Goal: Information Seeking & Learning: Learn about a topic

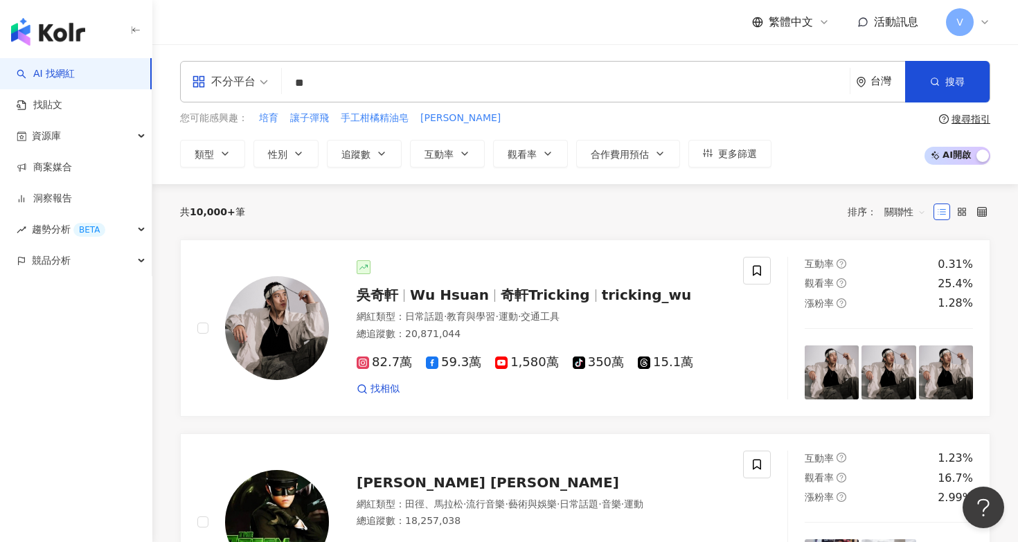
type input "*"
type input "***"
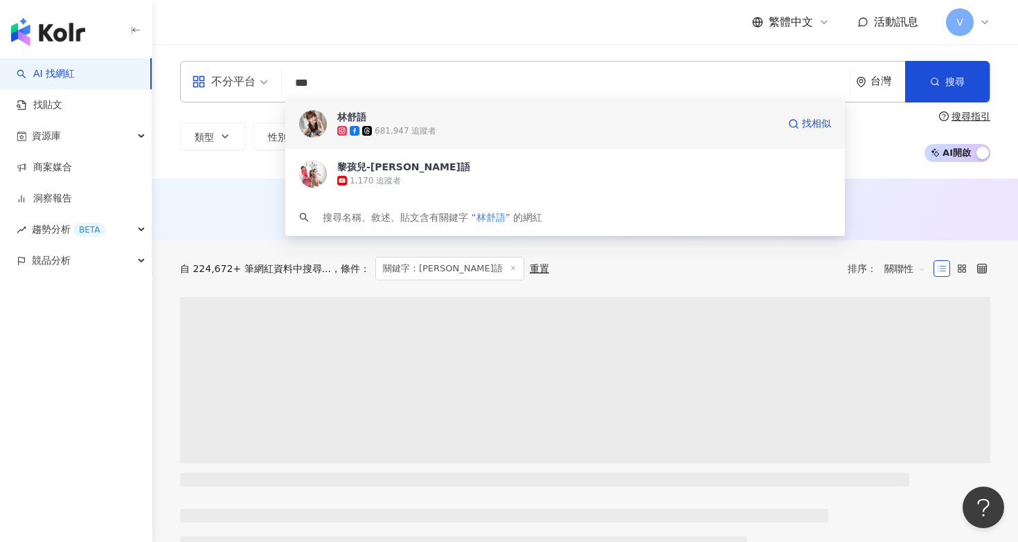
click at [464, 121] on span "林舒語" at bounding box center [557, 117] width 440 height 14
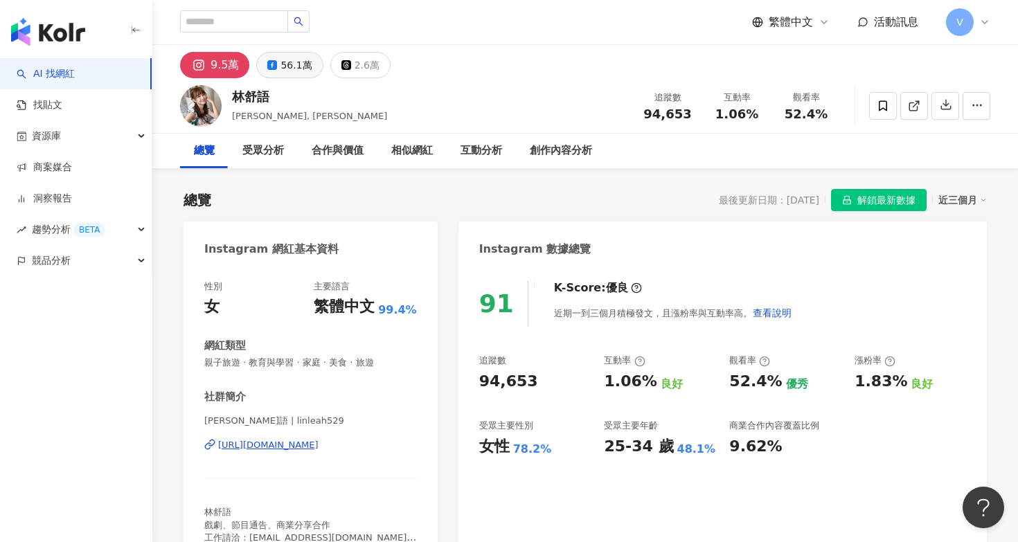
click at [278, 59] on button "56.1萬" at bounding box center [289, 65] width 66 height 26
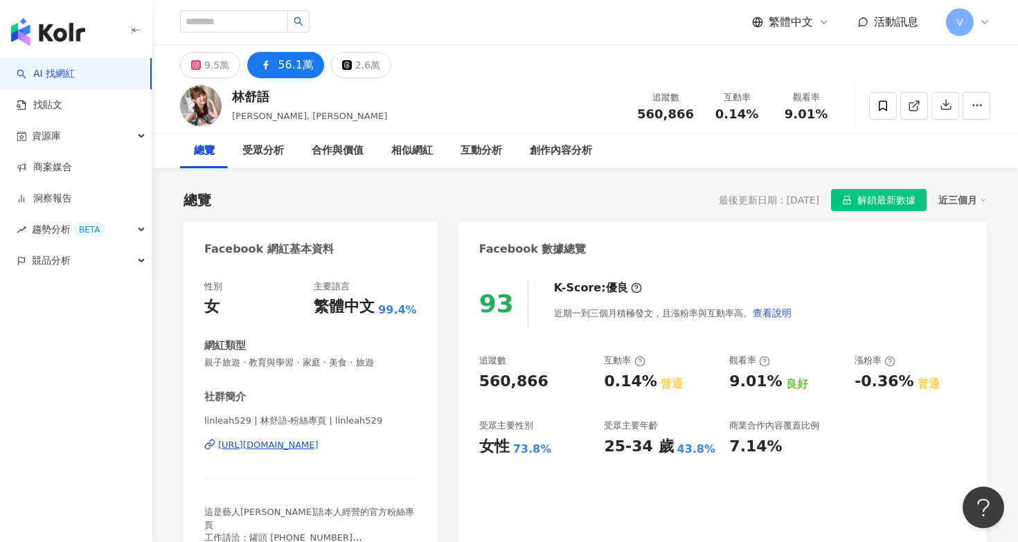
click at [294, 69] on div "56.1萬" at bounding box center [296, 64] width 36 height 19
click at [227, 60] on div "9.5萬" at bounding box center [216, 64] width 25 height 19
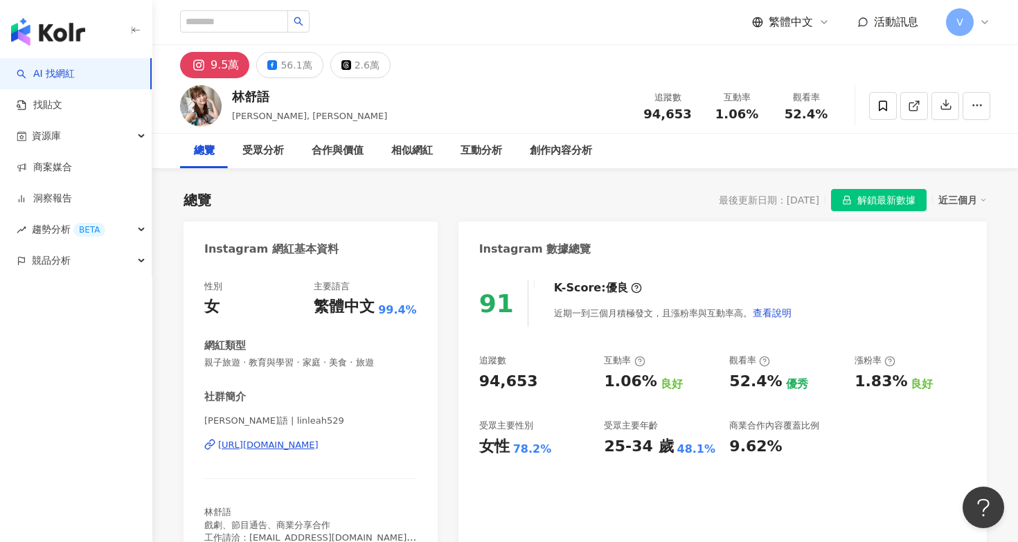
click at [219, 64] on div "9.5萬" at bounding box center [224, 64] width 28 height 19
click at [297, 63] on div "56.1萬" at bounding box center [295, 64] width 31 height 19
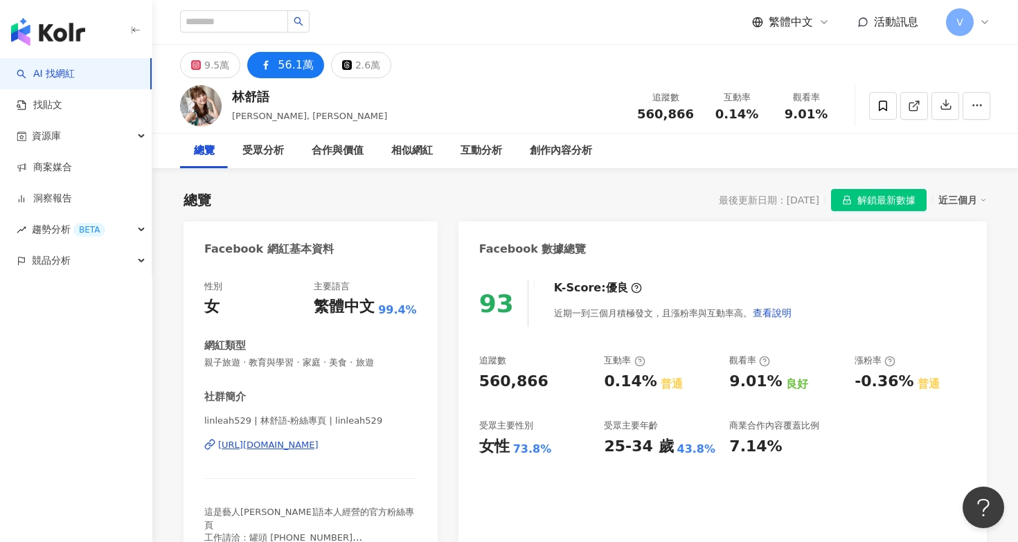
drag, startPoint x: 208, startPoint y: 64, endPoint x: 569, endPoint y: 395, distance: 489.1
click at [208, 64] on div "9.5萬" at bounding box center [216, 64] width 25 height 19
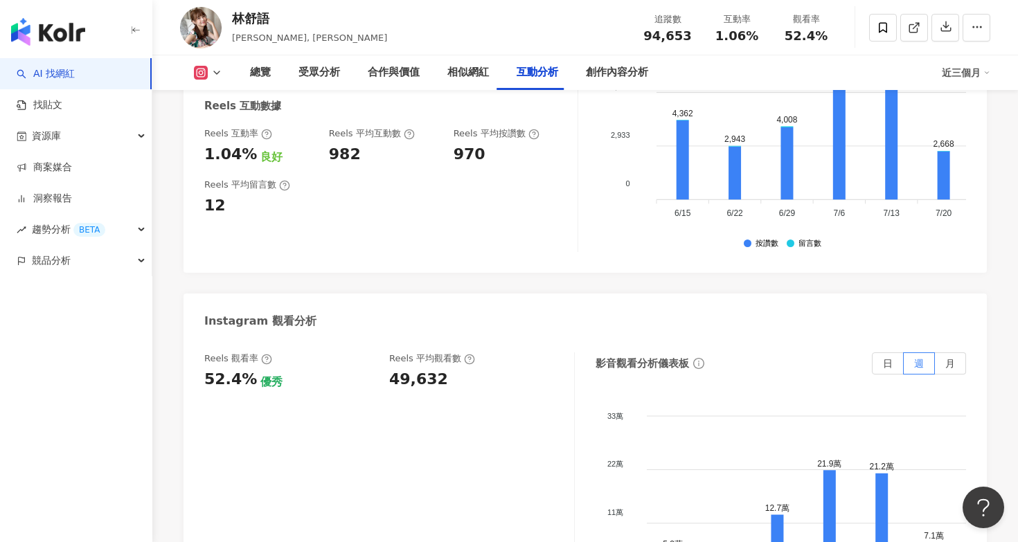
scroll to position [3083, 0]
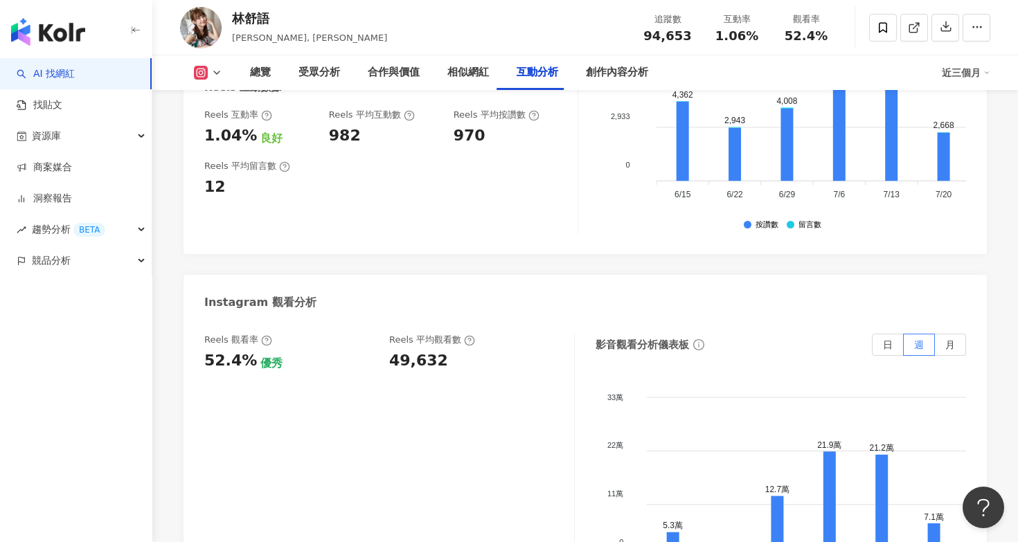
click at [202, 78] on icon at bounding box center [201, 73] width 14 height 14
click at [564, 115] on div "互動率 1.06% 良好 按讚評論比 0.98:100 不佳 平均互動數 1,007 平均按讚數 997 平均留言數 10 Reels 互動數據 Reels …" at bounding box center [391, 94] width 374 height 277
click at [208, 73] on button at bounding box center [208, 73] width 56 height 14
click at [245, 118] on li "Facebook" at bounding box center [230, 130] width 100 height 32
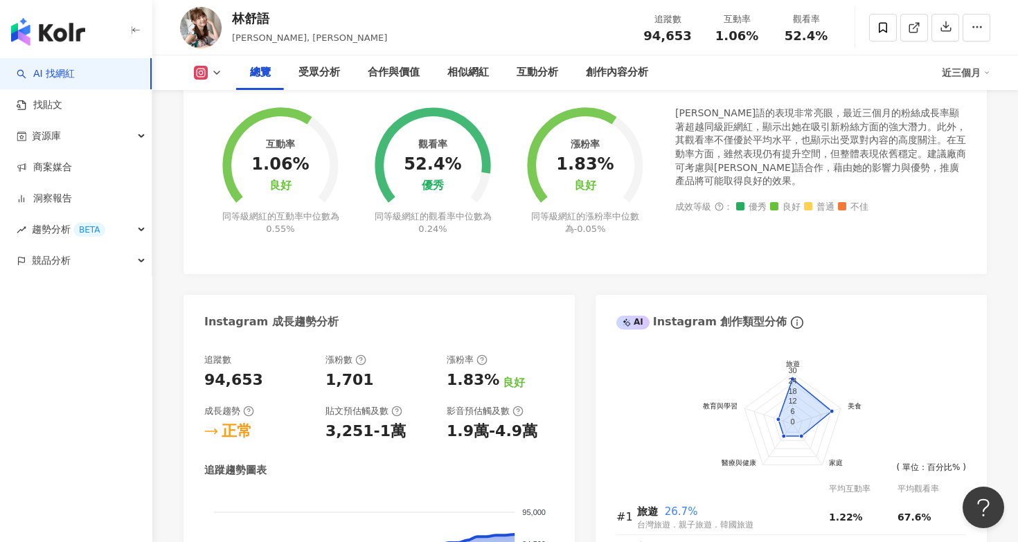
scroll to position [558, 0]
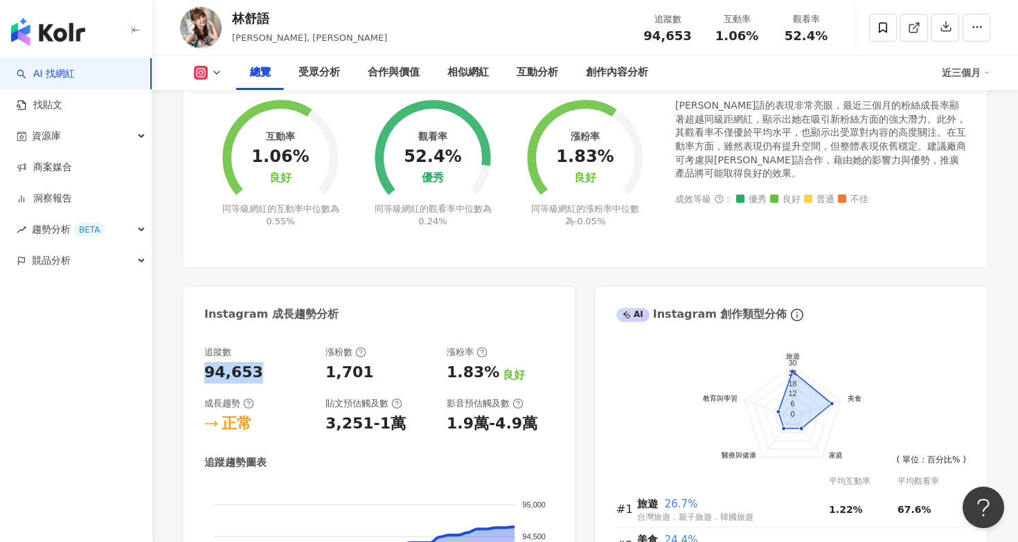
drag, startPoint x: 204, startPoint y: 370, endPoint x: 291, endPoint y: 375, distance: 86.7
click at [291, 375] on div "94,653" at bounding box center [257, 372] width 107 height 21
copy div "94,653"
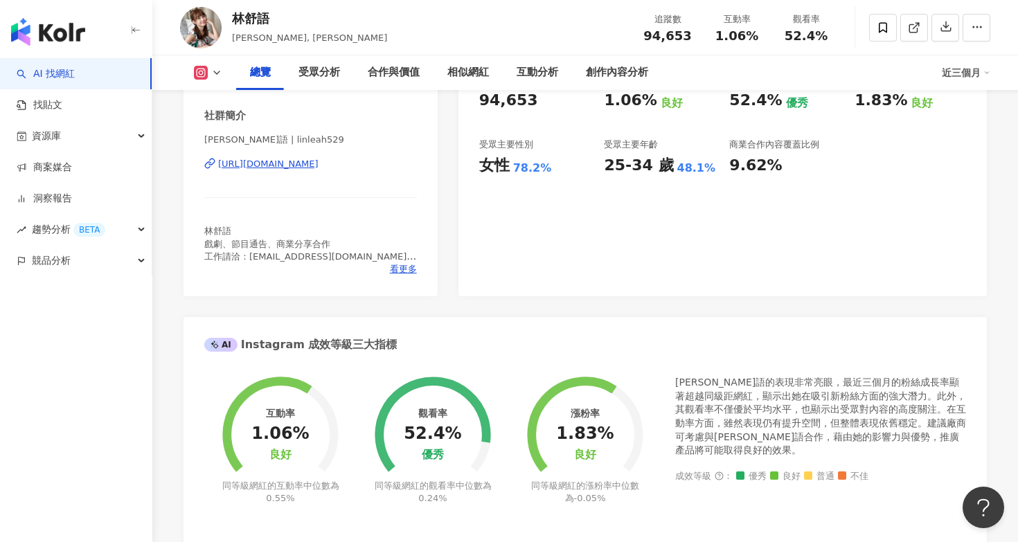
scroll to position [174, 0]
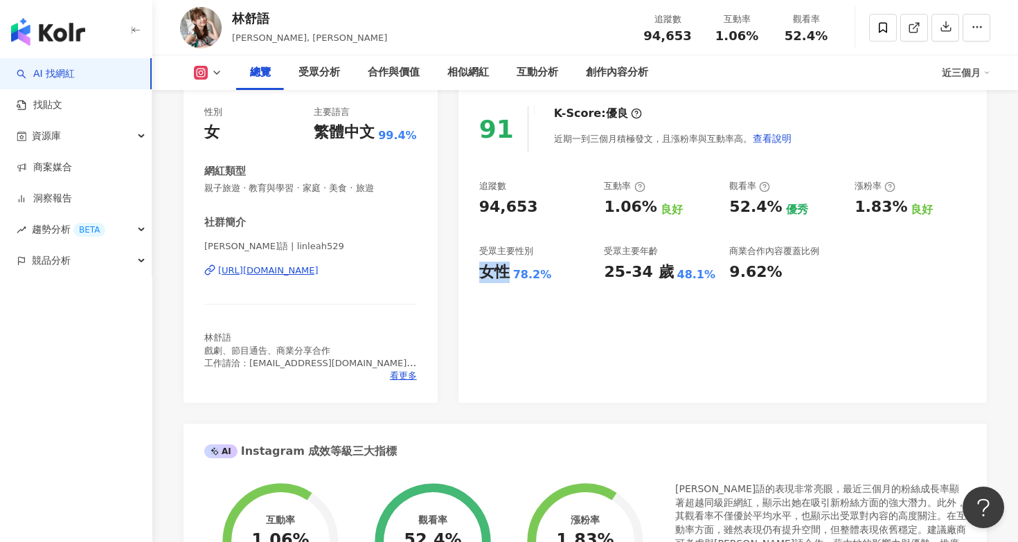
drag, startPoint x: 481, startPoint y: 278, endPoint x: 505, endPoint y: 278, distance: 23.5
click at [505, 278] on div "女性" at bounding box center [494, 272] width 30 height 21
copy div "女性"
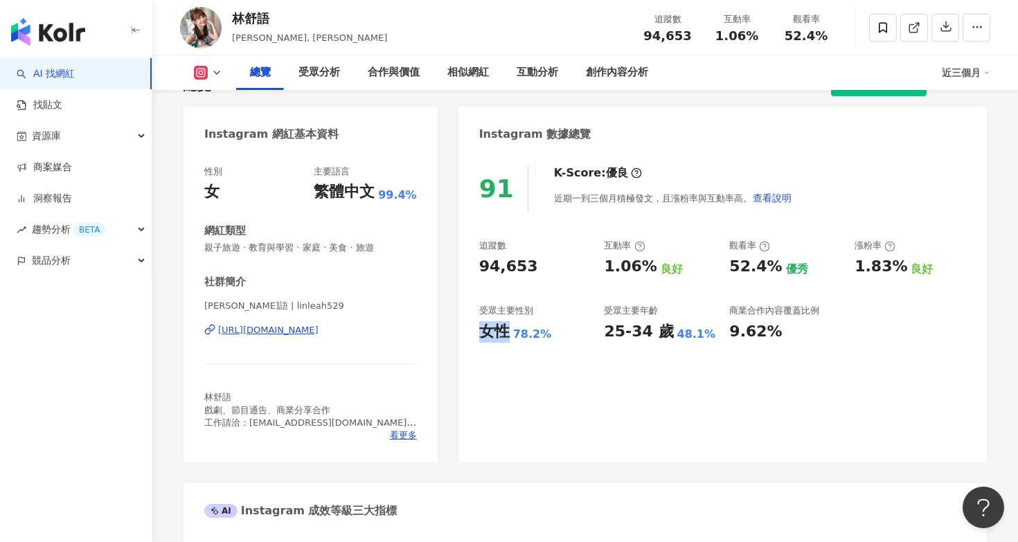
scroll to position [114, 0]
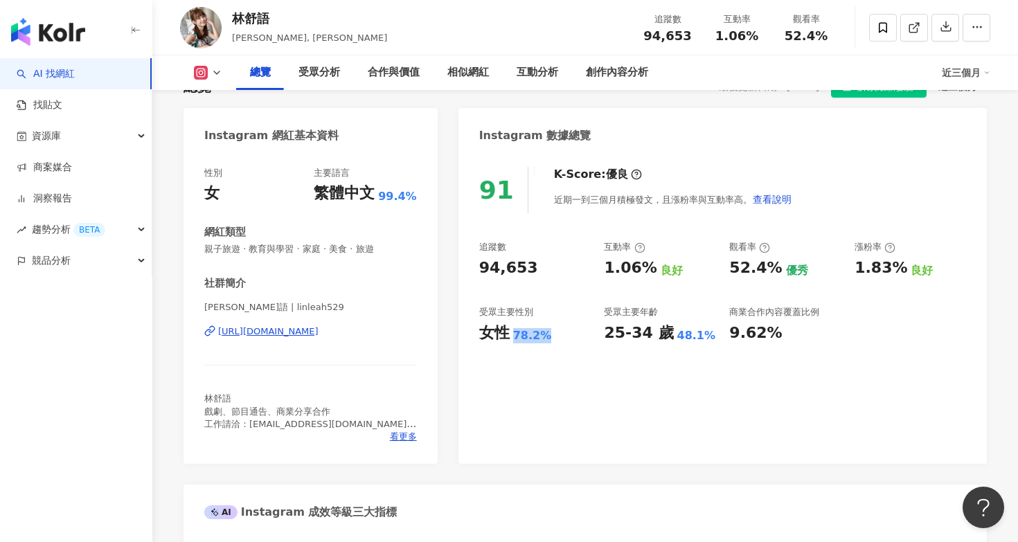
drag, startPoint x: 512, startPoint y: 335, endPoint x: 572, endPoint y: 334, distance: 60.2
click at [572, 334] on div "女性 78.2%" at bounding box center [534, 333] width 111 height 21
copy div "78.2%"
drag, startPoint x: 726, startPoint y: 273, endPoint x: 782, endPoint y: 274, distance: 56.8
click at [782, 274] on div "追蹤數 94,653 互動率 1.06% 良好 觀看率 52.4% 優秀 漲粉率 1.83% 良好 受眾主要性別 女性 78.2% 受眾主要年齡 25-34 …" at bounding box center [722, 292] width 487 height 102
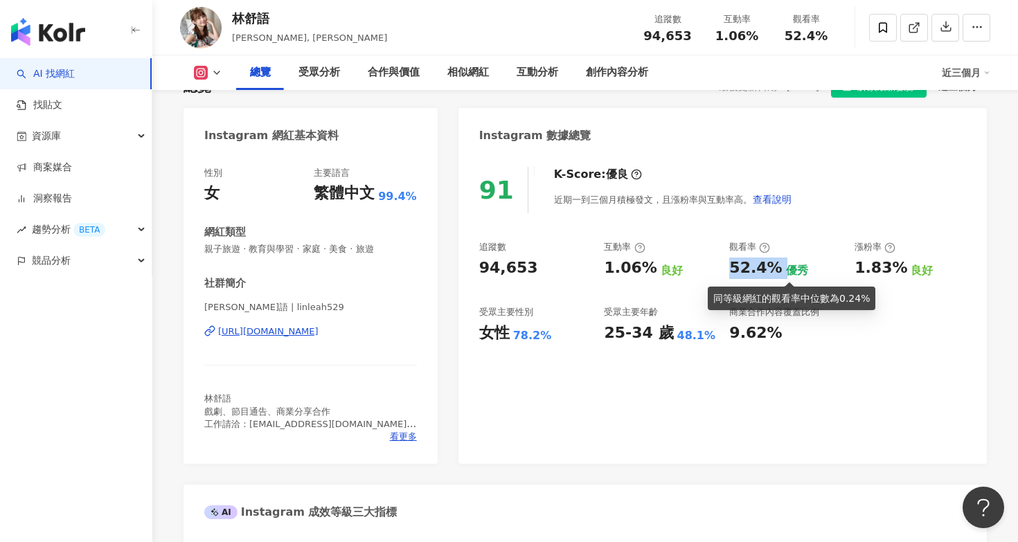
copy div "52.4%"
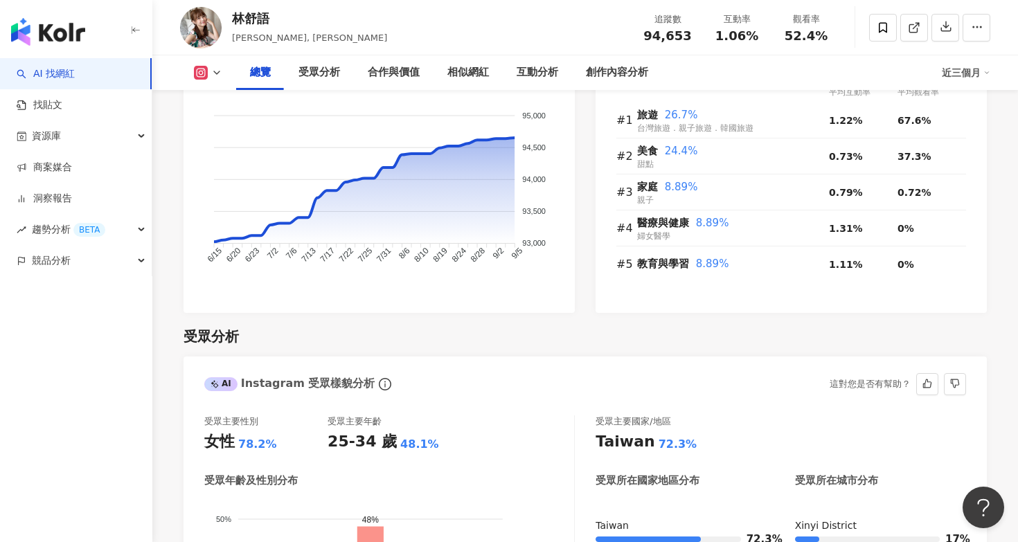
scroll to position [946, 0]
drag, startPoint x: 638, startPoint y: 112, endPoint x: 654, endPoint y: 112, distance: 15.9
click at [655, 112] on span "旅遊" at bounding box center [647, 115] width 21 height 12
copy span "旅遊"
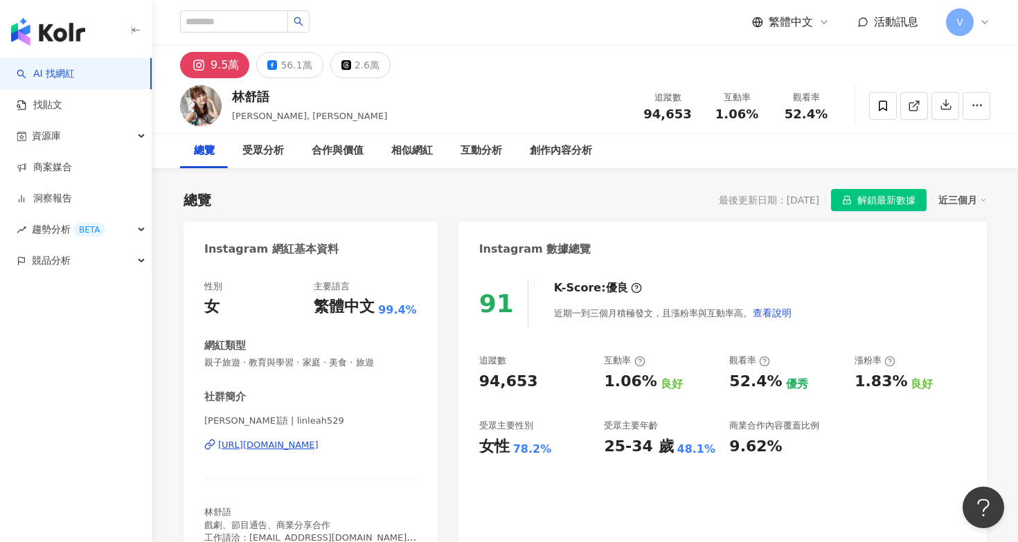
scroll to position [0, 0]
click at [55, 19] on img "button" at bounding box center [48, 32] width 74 height 28
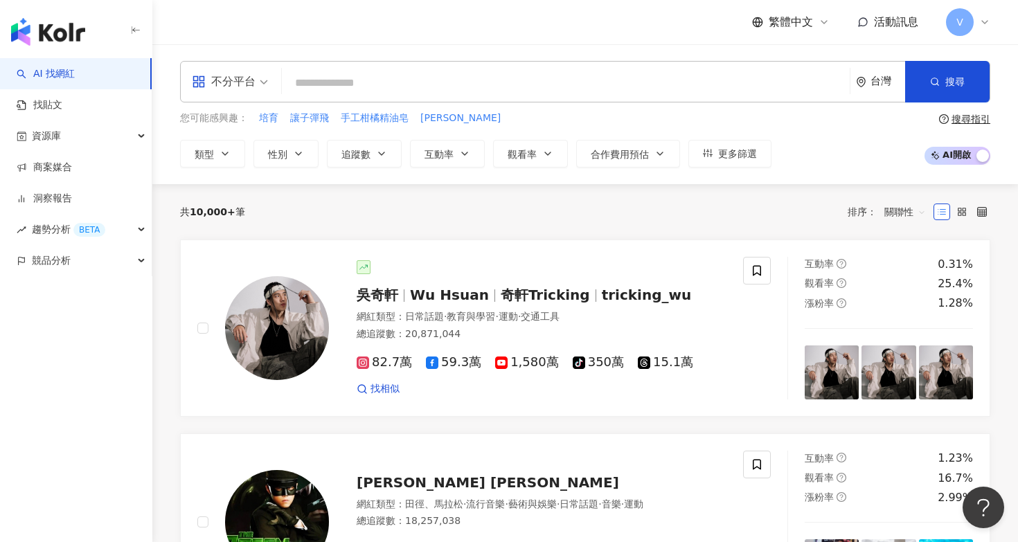
paste input "**********"
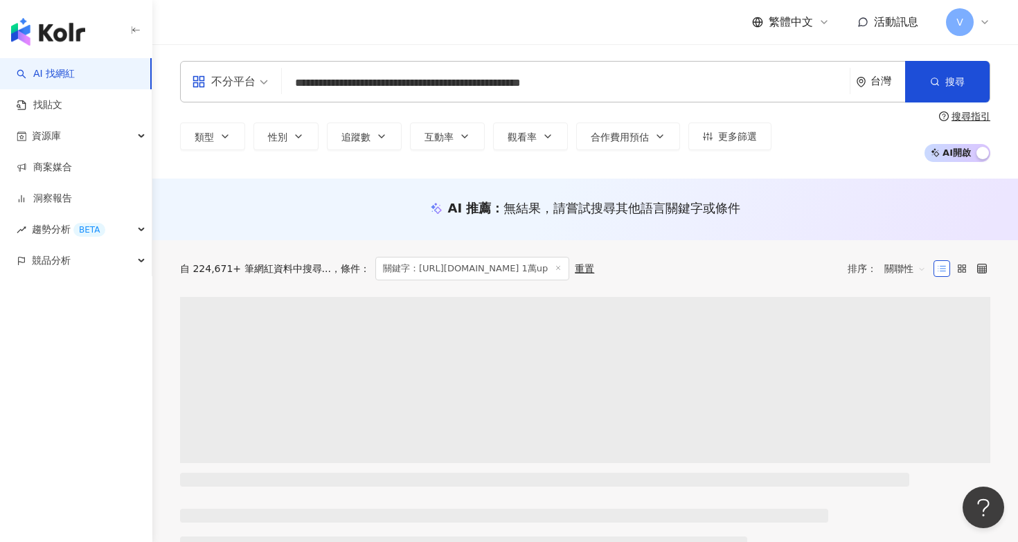
drag, startPoint x: 604, startPoint y: 82, endPoint x: 565, endPoint y: 82, distance: 39.5
click at [565, 82] on input "**********" at bounding box center [565, 83] width 557 height 26
type input "**********"
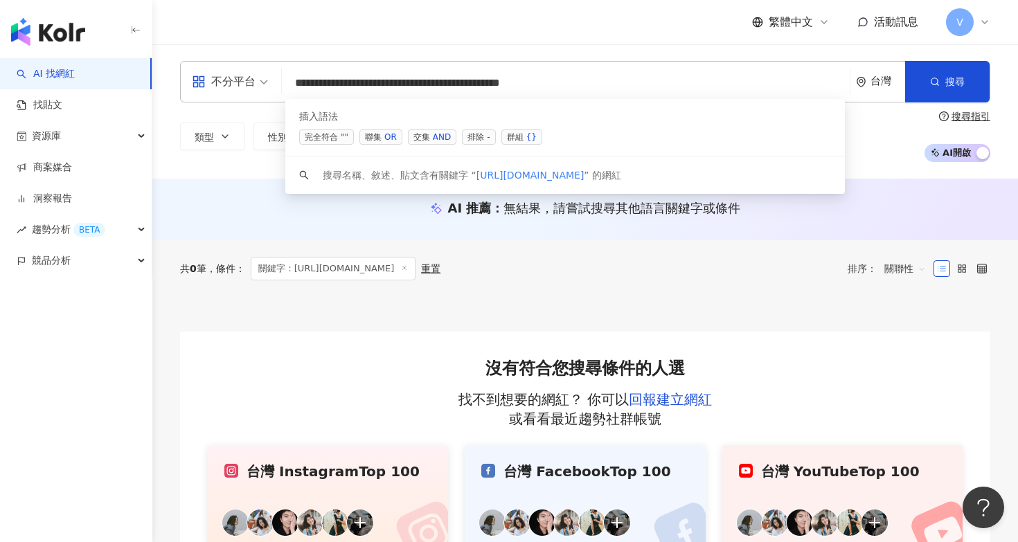
drag, startPoint x: 597, startPoint y: 91, endPoint x: 87, endPoint y: 53, distance: 511.8
click at [87, 53] on div "**********" at bounding box center [509, 367] width 1018 height 735
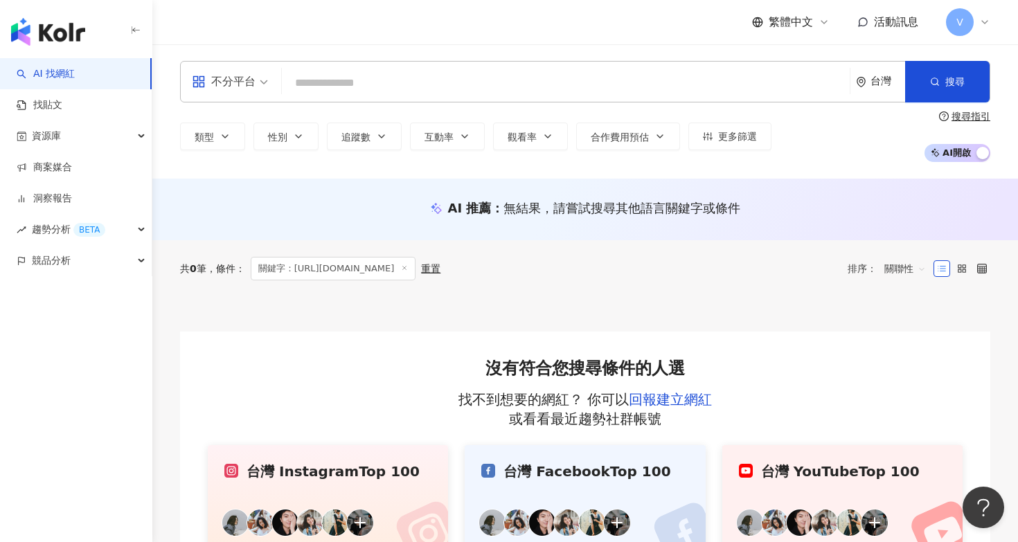
paste input "******"
type input "******"
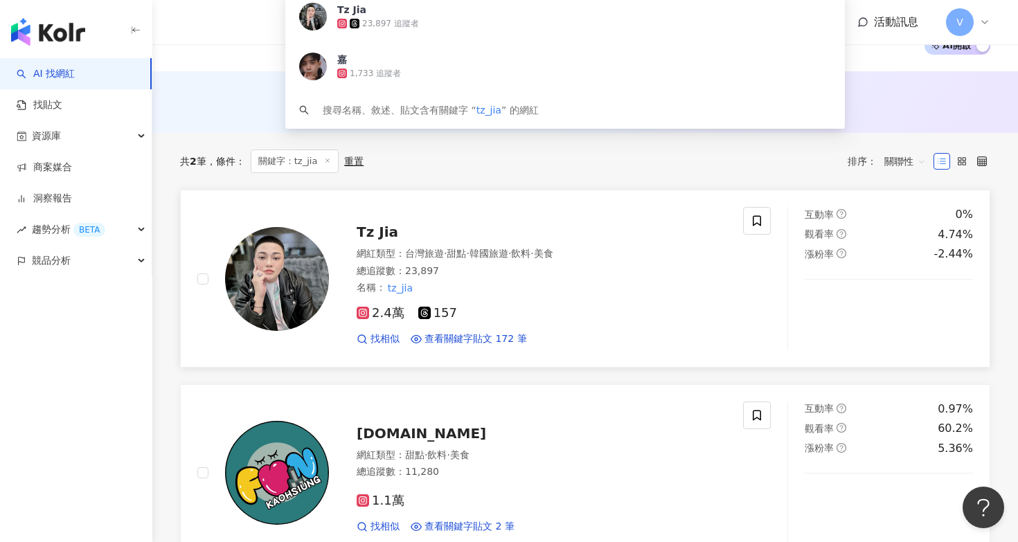
scroll to position [109, 0]
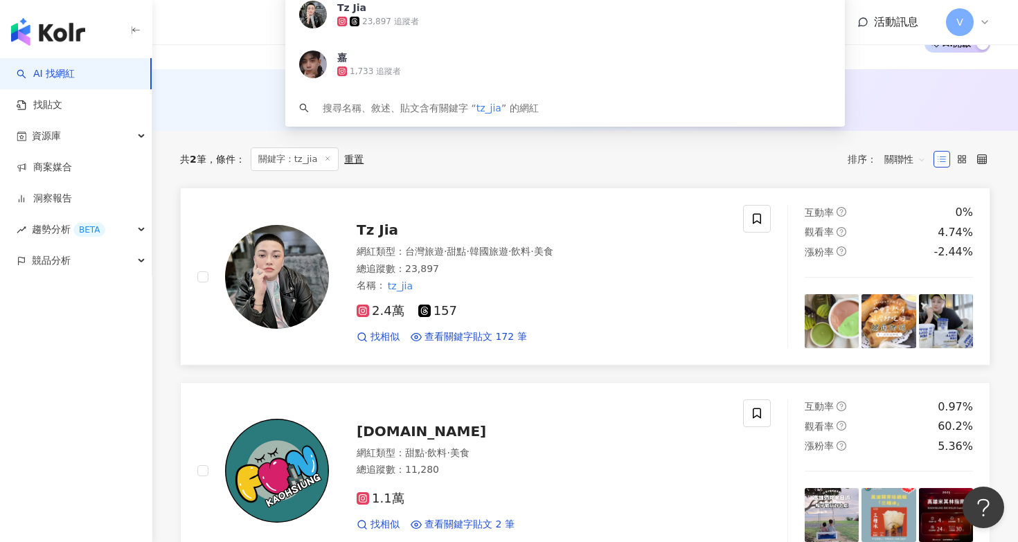
click at [383, 232] on span "Tz Jia" at bounding box center [378, 230] width 42 height 17
